Goal: Find specific page/section: Find specific page/section

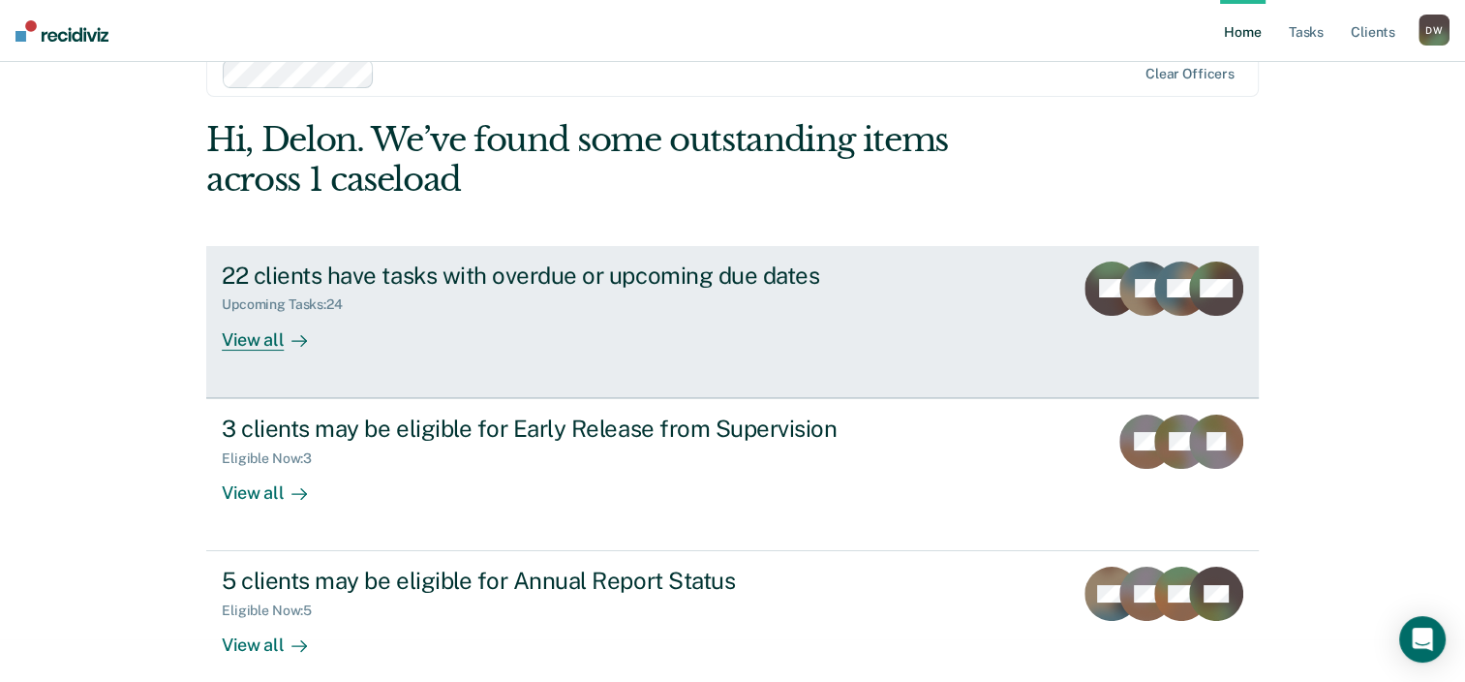
scroll to position [63, 0]
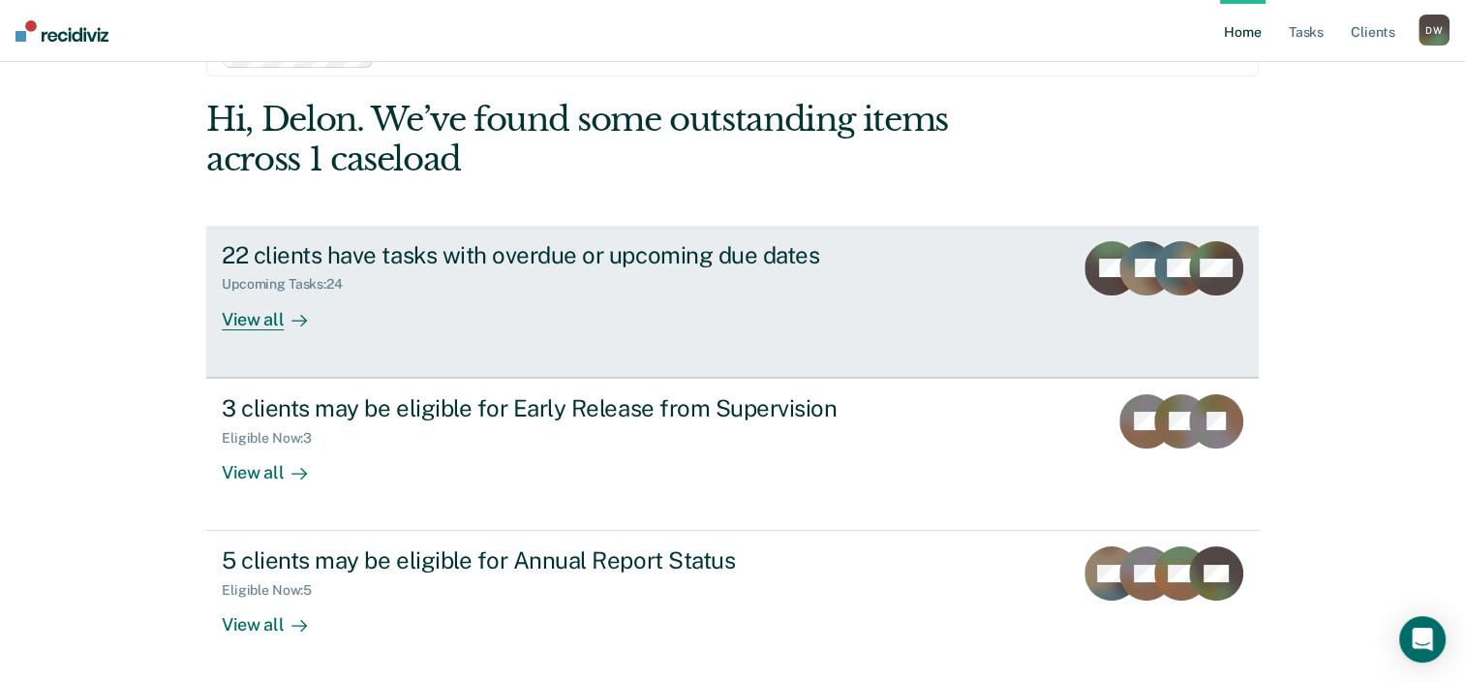
click at [257, 327] on div "View all" at bounding box center [276, 311] width 108 height 38
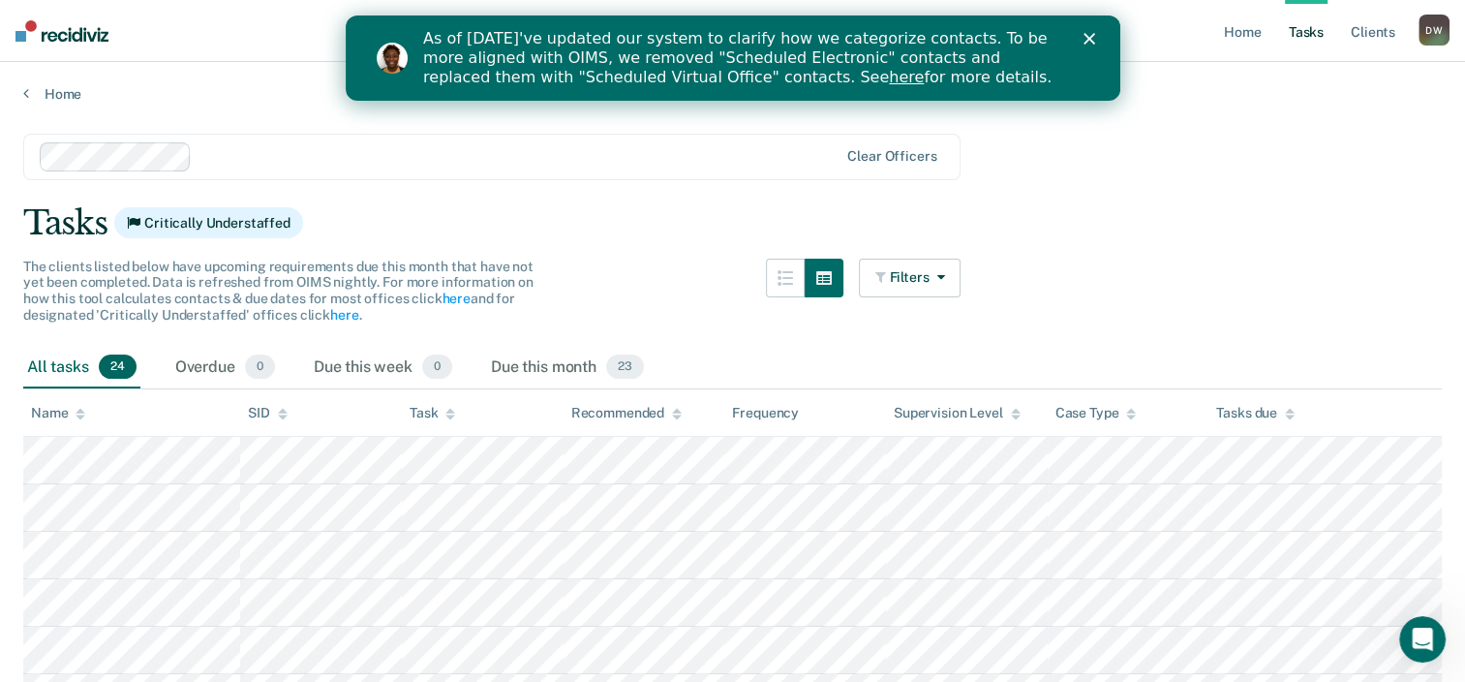
click at [888, 76] on link "here" at bounding box center [905, 77] width 35 height 18
